Goal: Transaction & Acquisition: Purchase product/service

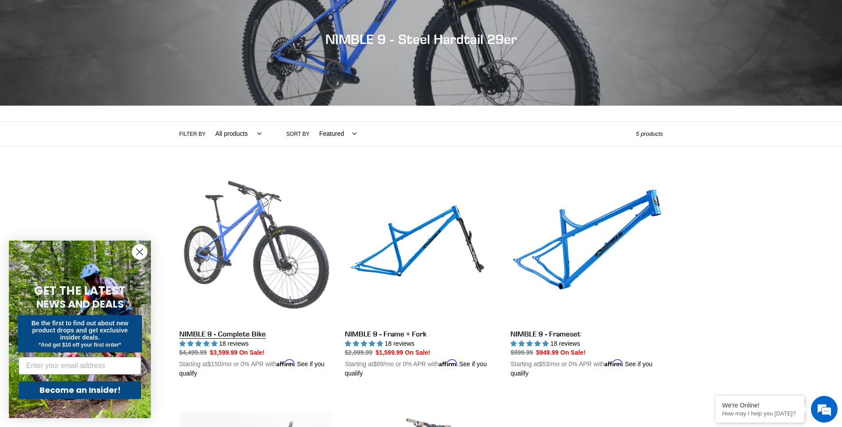
click at [261, 229] on link "NIMBLE 9 - Complete Bike" at bounding box center [255, 275] width 152 height 208
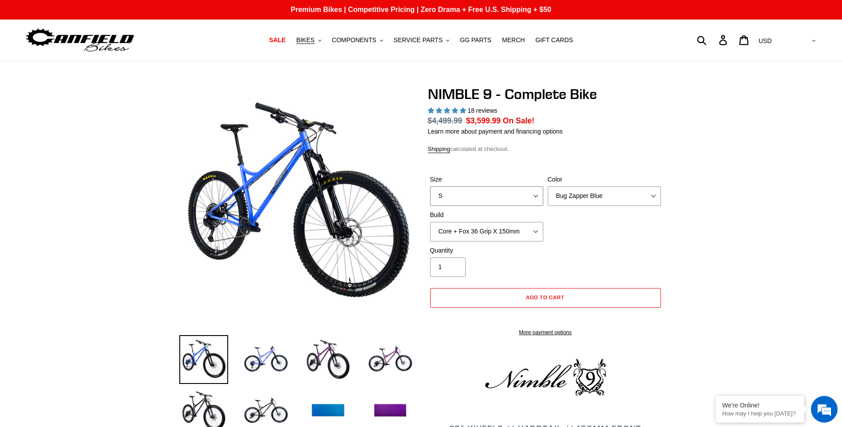
click at [515, 197] on select "S M L XL" at bounding box center [486, 196] width 113 height 20
select select "highest-rating"
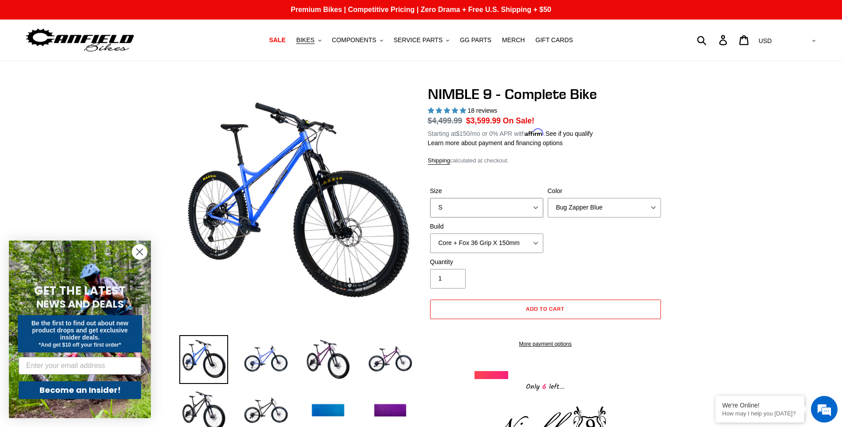
click at [430, 198] on select "S M L XL" at bounding box center [486, 208] width 113 height 20
click at [490, 212] on select "S M L XL" at bounding box center [486, 208] width 113 height 20
select select "M"
click at [430, 198] on select "S M L XL" at bounding box center [486, 208] width 113 height 20
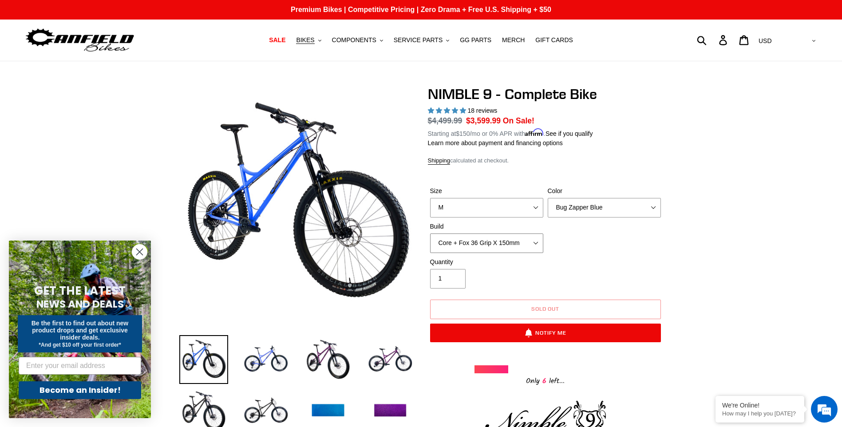
click at [510, 248] on select "Core + Fox 36 Grip X 150mm Pro + Fox 36 Grip X 150mm Core + RockShox Lyrik Ulti…" at bounding box center [486, 243] width 113 height 20
click at [430, 233] on select "Core + Fox 36 Grip X 150mm Pro + Fox 36 Grip X 150mm Core + RockShox Lyrik Ulti…" at bounding box center [486, 243] width 113 height 20
click at [518, 245] on select "Core + Fox 36 Grip X 150mm Pro + Fox 36 Grip X 150mm Core + RockShox Lyrik Ulti…" at bounding box center [486, 243] width 113 height 20
click at [430, 233] on select "Core + Fox 36 Grip X 150mm Pro + Fox 36 Grip X 150mm Core + RockShox Lyrik Ulti…" at bounding box center [486, 243] width 113 height 20
click at [535, 242] on select "Core + Fox 36 Grip X 150mm Pro + Fox 36 Grip X 150mm Core + RockShox Lyrik Ulti…" at bounding box center [486, 243] width 113 height 20
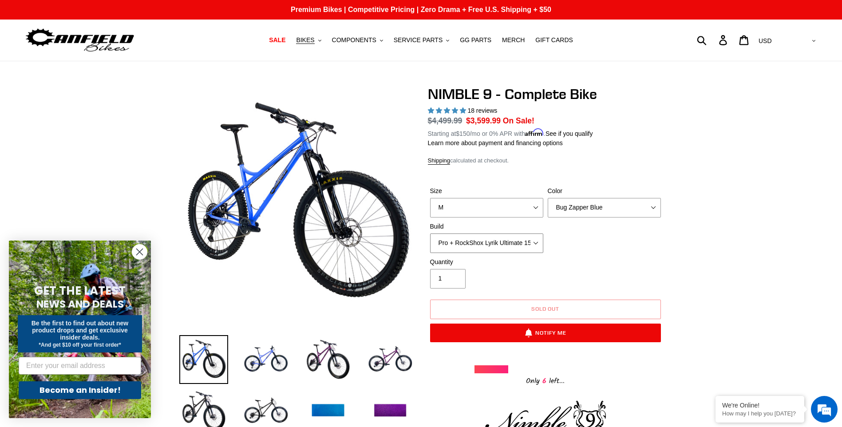
click at [430, 233] on select "Core + Fox 36 Grip X 150mm Pro + Fox 36 Grip X 150mm Core + RockShox Lyrik Ulti…" at bounding box center [486, 243] width 113 height 20
click at [519, 242] on select "Core + Fox 36 Grip X 150mm Pro + Fox 36 Grip X 150mm Core + RockShox Lyrik Ulti…" at bounding box center [486, 243] width 113 height 20
select select "Core + RockShox Lyrik Ultimate 150mm"
click at [430, 233] on select "Core + Fox 36 Grip X 150mm Pro + Fox 36 Grip X 150mm Core + RockShox Lyrik Ulti…" at bounding box center [486, 243] width 113 height 20
click at [586, 208] on select "Bug Zapper Blue Purple Haze - Sold Out Galaxy Black" at bounding box center [604, 208] width 113 height 20
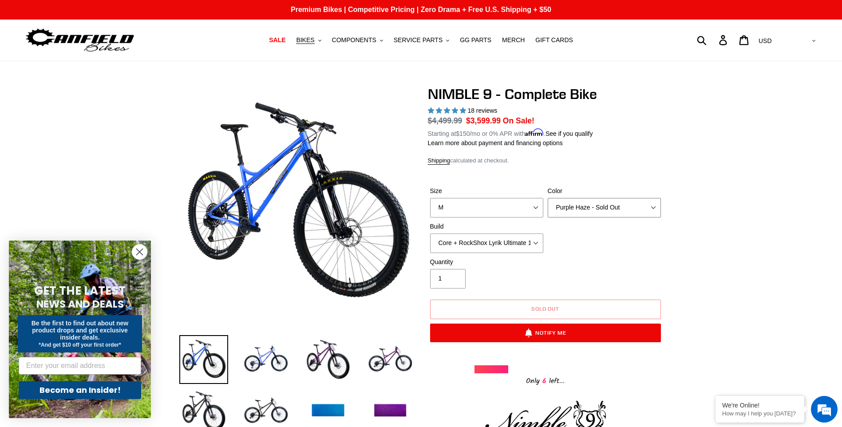
click at [548, 198] on select "Bug Zapper Blue Purple Haze - Sold Out Galaxy Black" at bounding box center [604, 208] width 113 height 20
click at [593, 210] on select "Bug Zapper Blue Purple Haze - Sold Out Galaxy Black" at bounding box center [604, 208] width 113 height 20
select select "Galaxy Black"
click at [548, 198] on select "Bug Zapper Blue Purple Haze - Sold Out Galaxy Black" at bounding box center [604, 208] width 113 height 20
click at [339, 360] on img at bounding box center [328, 359] width 49 height 49
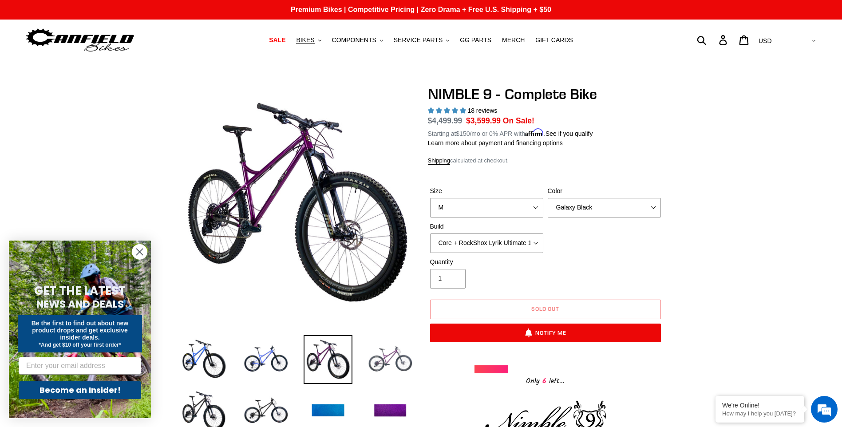
click at [383, 360] on img at bounding box center [390, 359] width 49 height 49
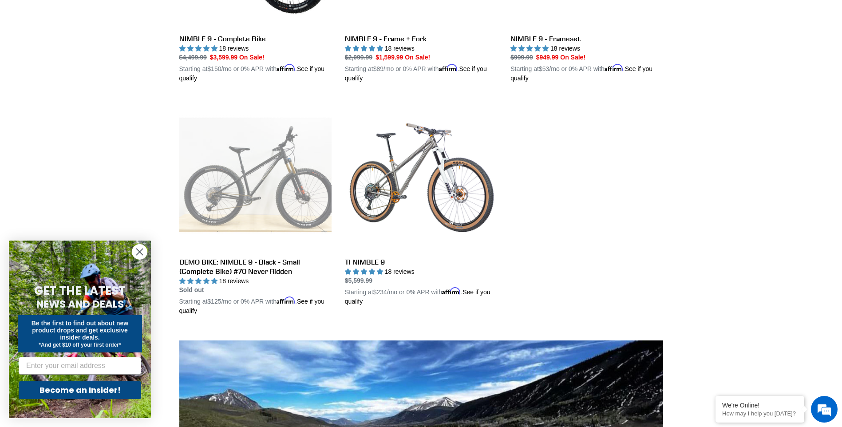
scroll to position [399, 0]
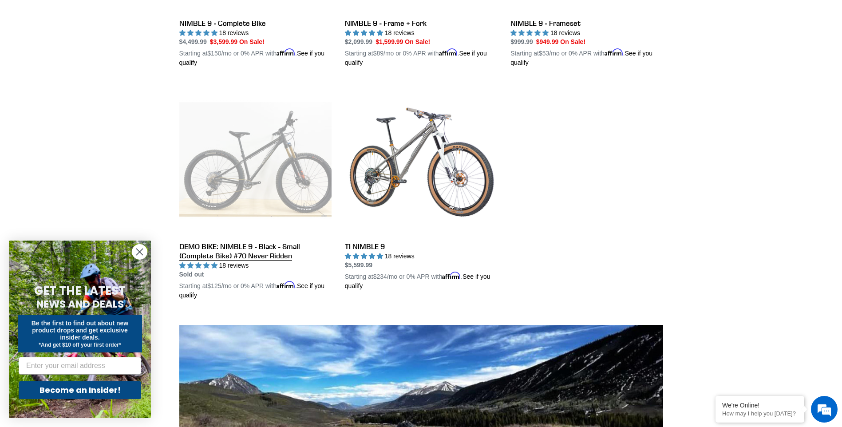
click at [257, 173] on link "DEMO BIKE: NIMBLE 9 - Black - Small (Complete Bike) #70 Never Ridden" at bounding box center [255, 191] width 152 height 217
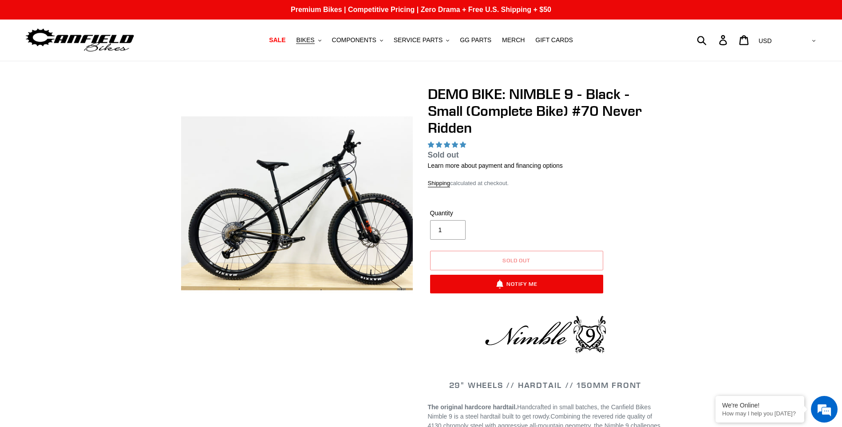
select select "highest-rating"
